Goal: Task Accomplishment & Management: Use online tool/utility

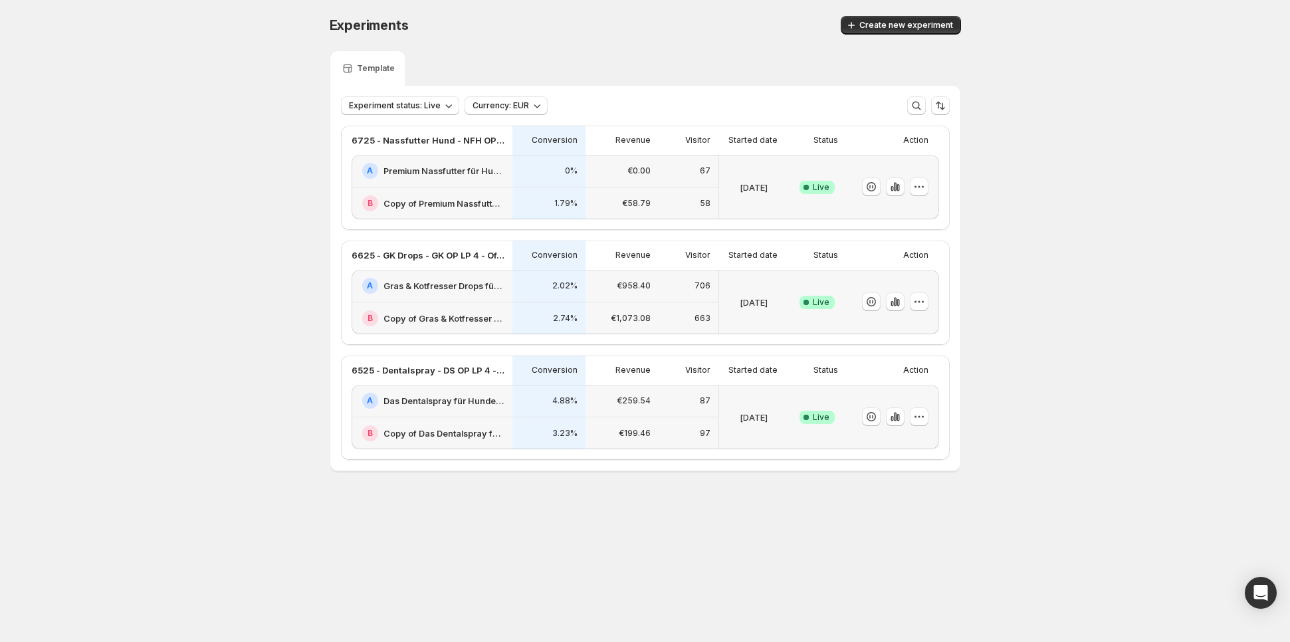
click at [494, 181] on div "A Premium Nassfutter für Hunde: Jetzt Neukunden Deal sichern!" at bounding box center [432, 171] width 161 height 33
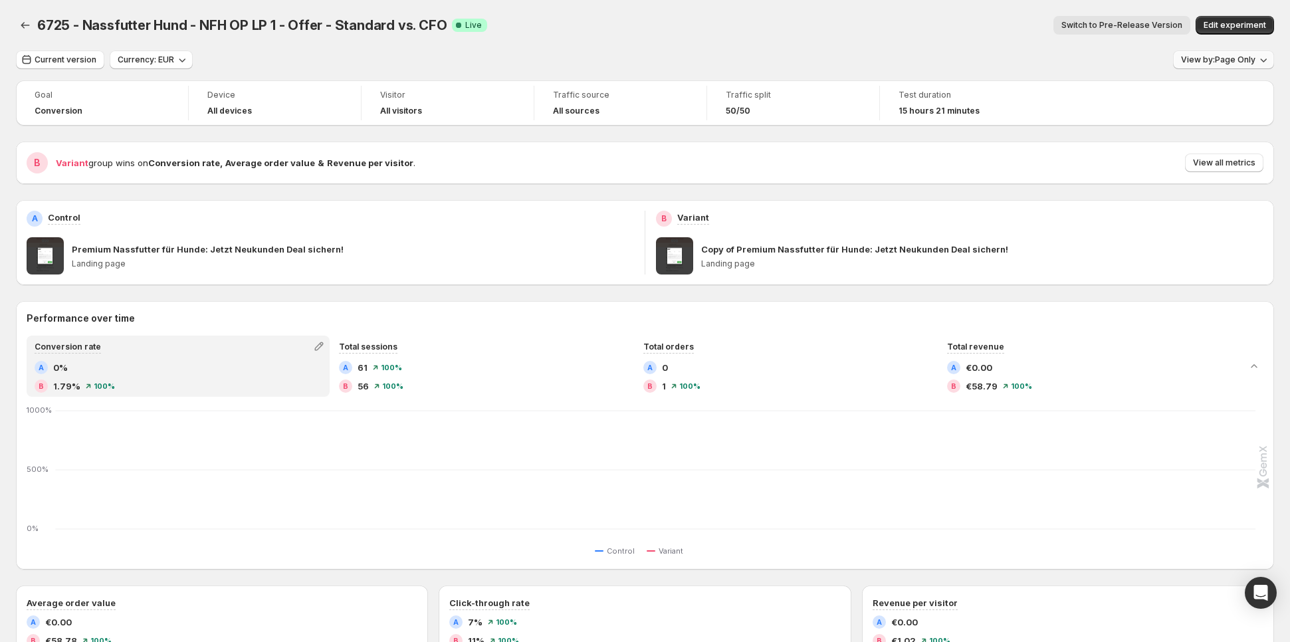
click at [1192, 55] on button "View by: Page Only" at bounding box center [1223, 60] width 101 height 19
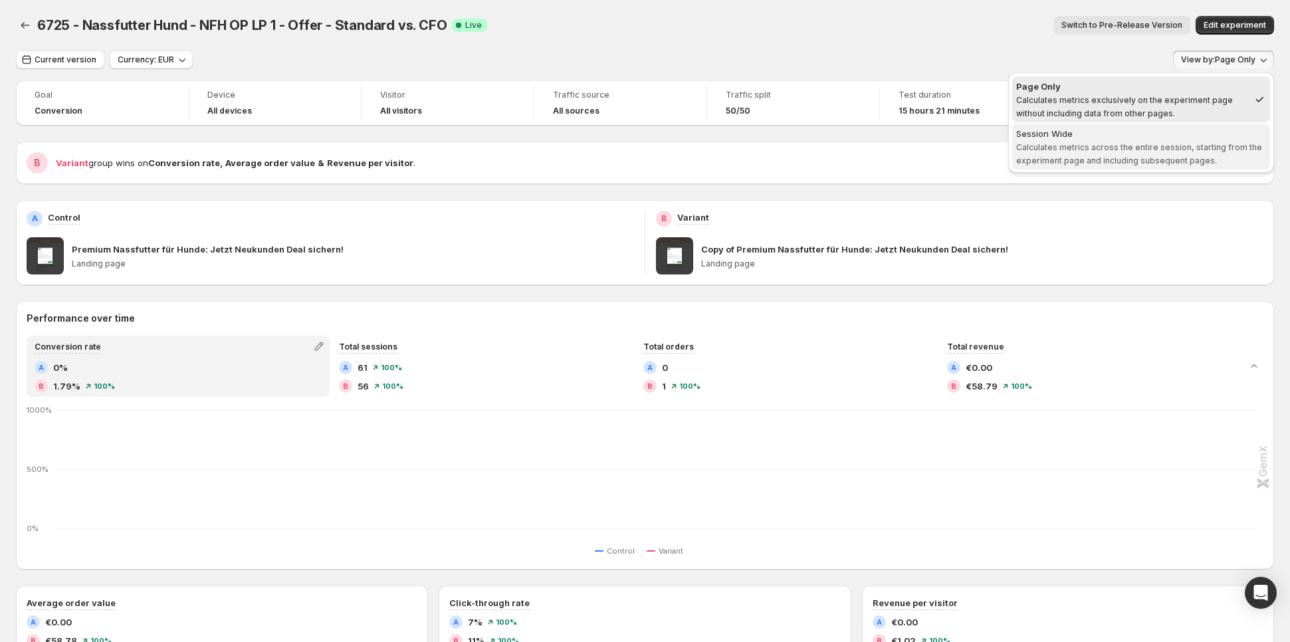
click at [1125, 130] on div "Session Wide" at bounding box center [1141, 133] width 250 height 13
